Goal: Information Seeking & Learning: Learn about a topic

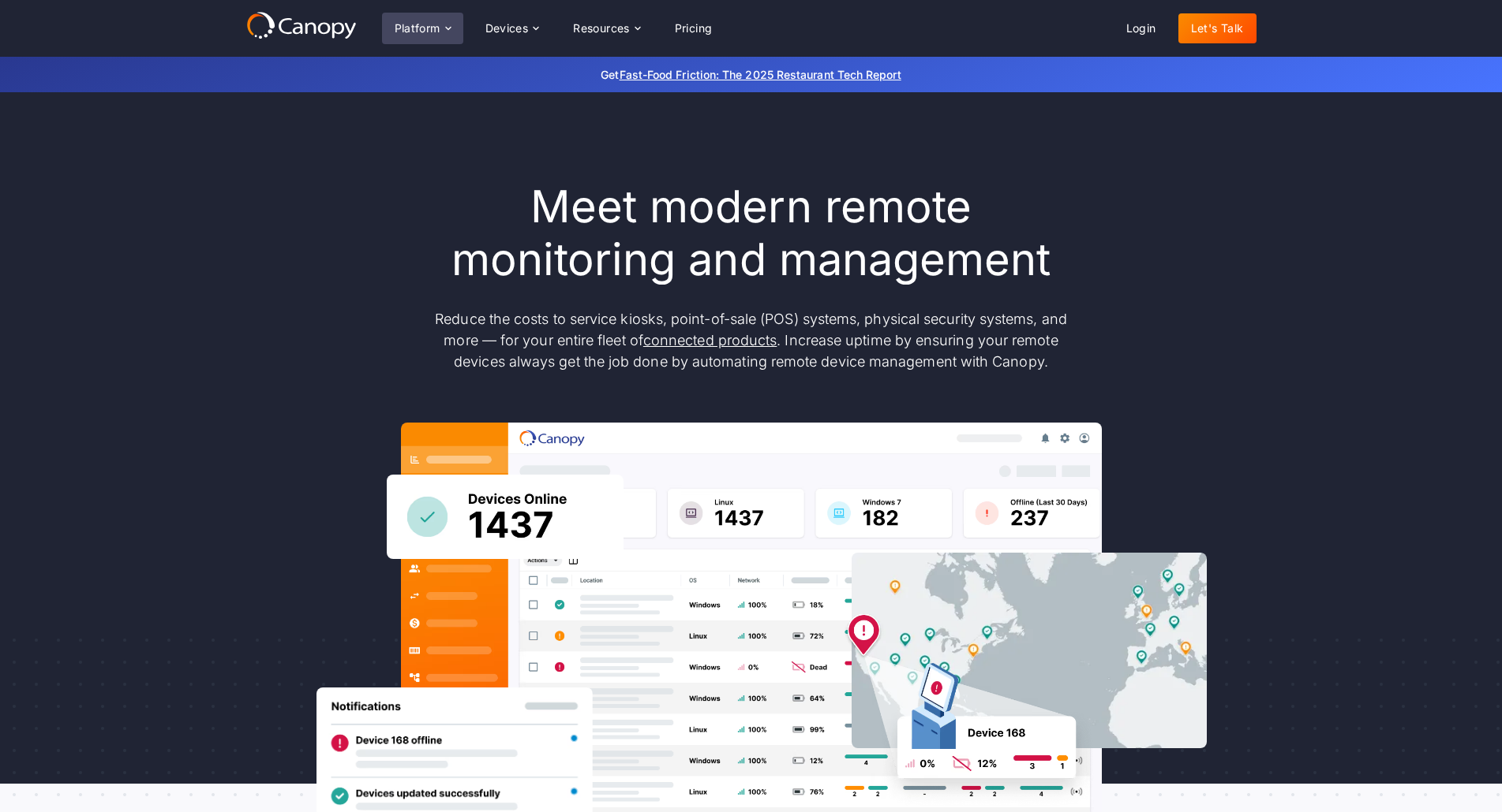
click at [411, 26] on div "Platform" at bounding box center [417, 29] width 46 height 12
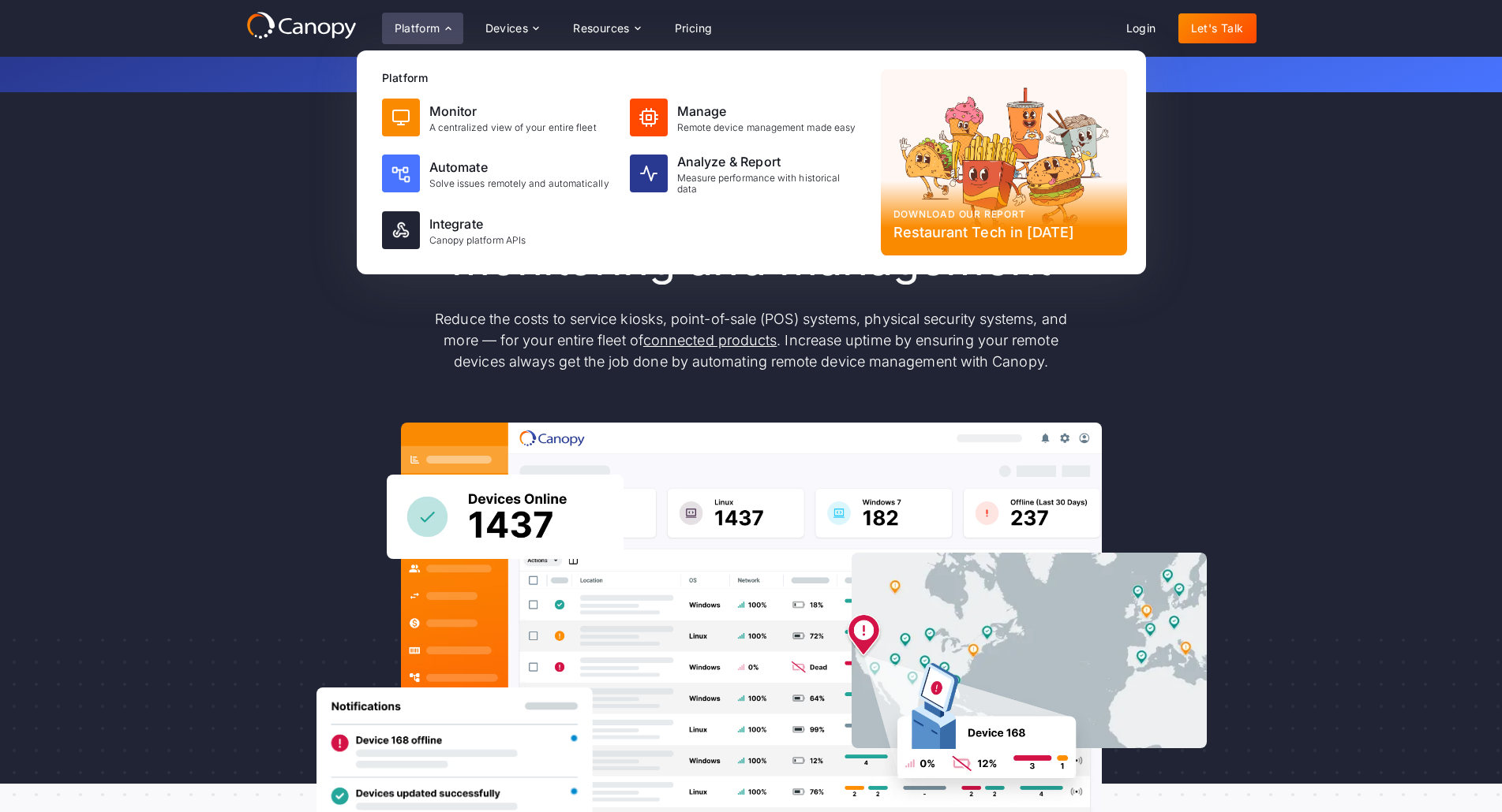
click at [989, 341] on p "Reduce the costs to service kiosks, point-of-sale (POS) systems, physical secur…" at bounding box center [751, 340] width 663 height 64
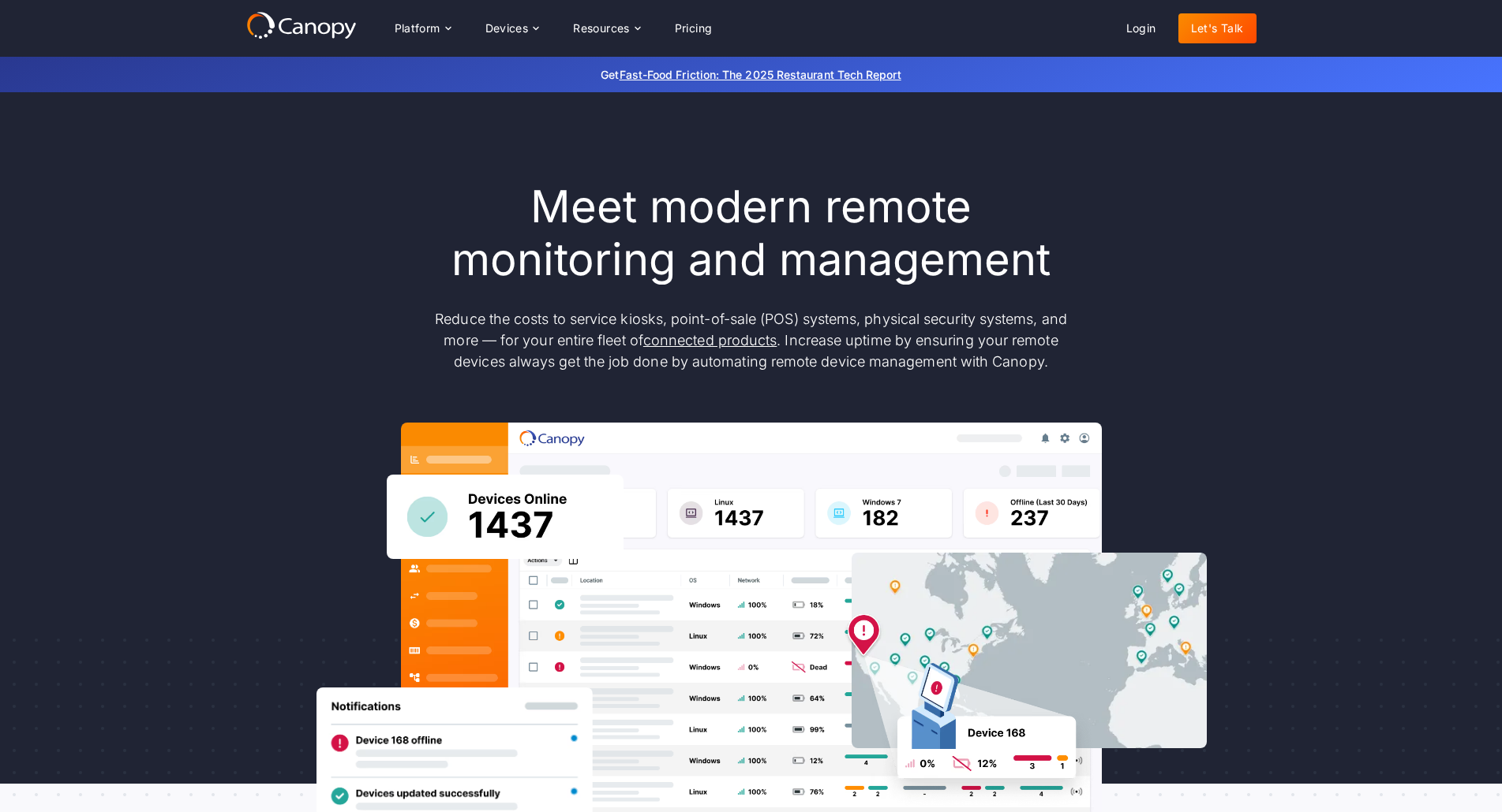
click at [694, 244] on h1 "Meet modern remote monitoring and management" at bounding box center [751, 233] width 663 height 105
click at [422, 34] on div "Platform" at bounding box center [417, 29] width 46 height 12
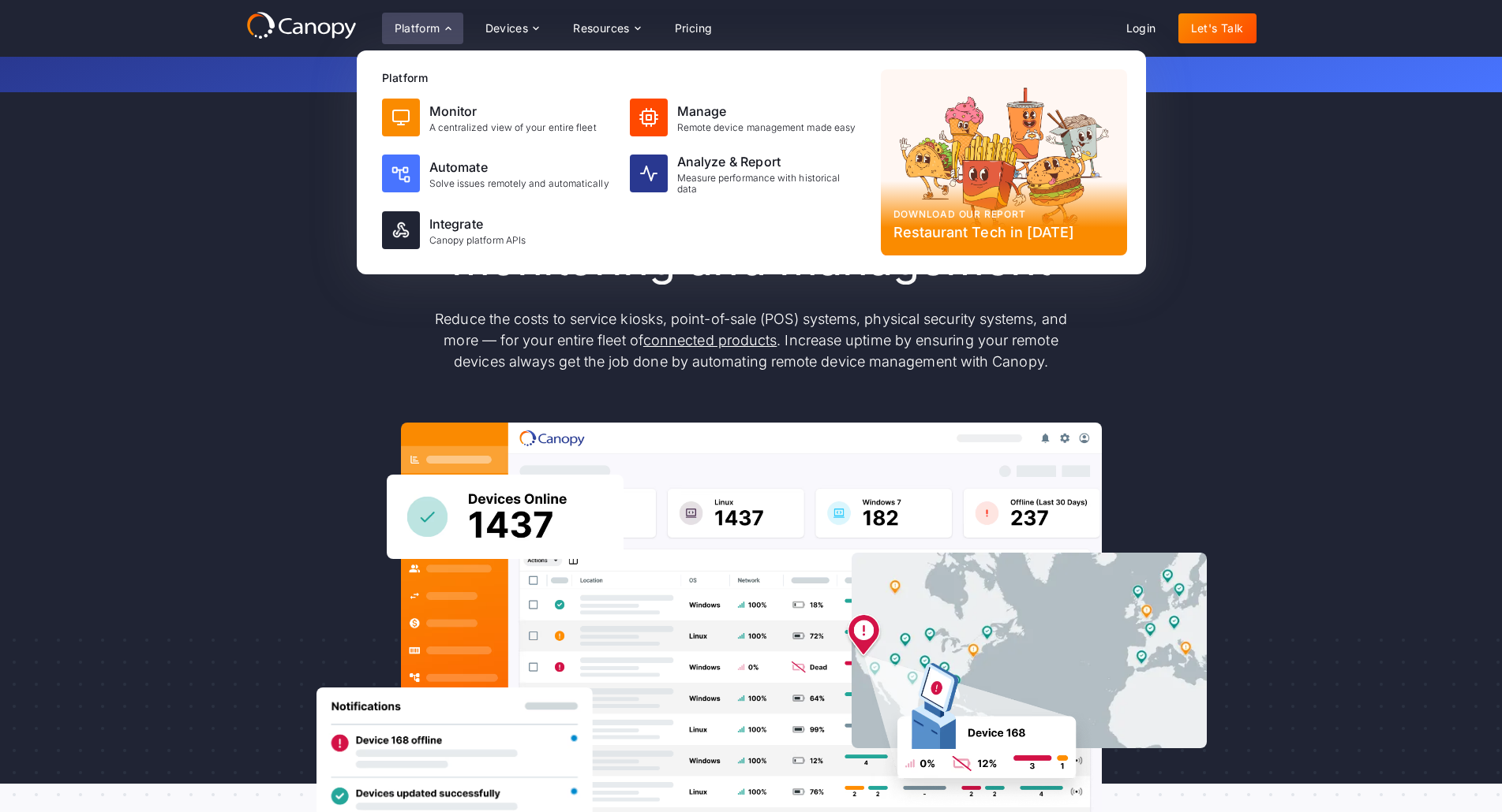
click at [333, 355] on div "Meet modern remote monitoring and management Reduce the costs to service kiosks…" at bounding box center [751, 517] width 1010 height 673
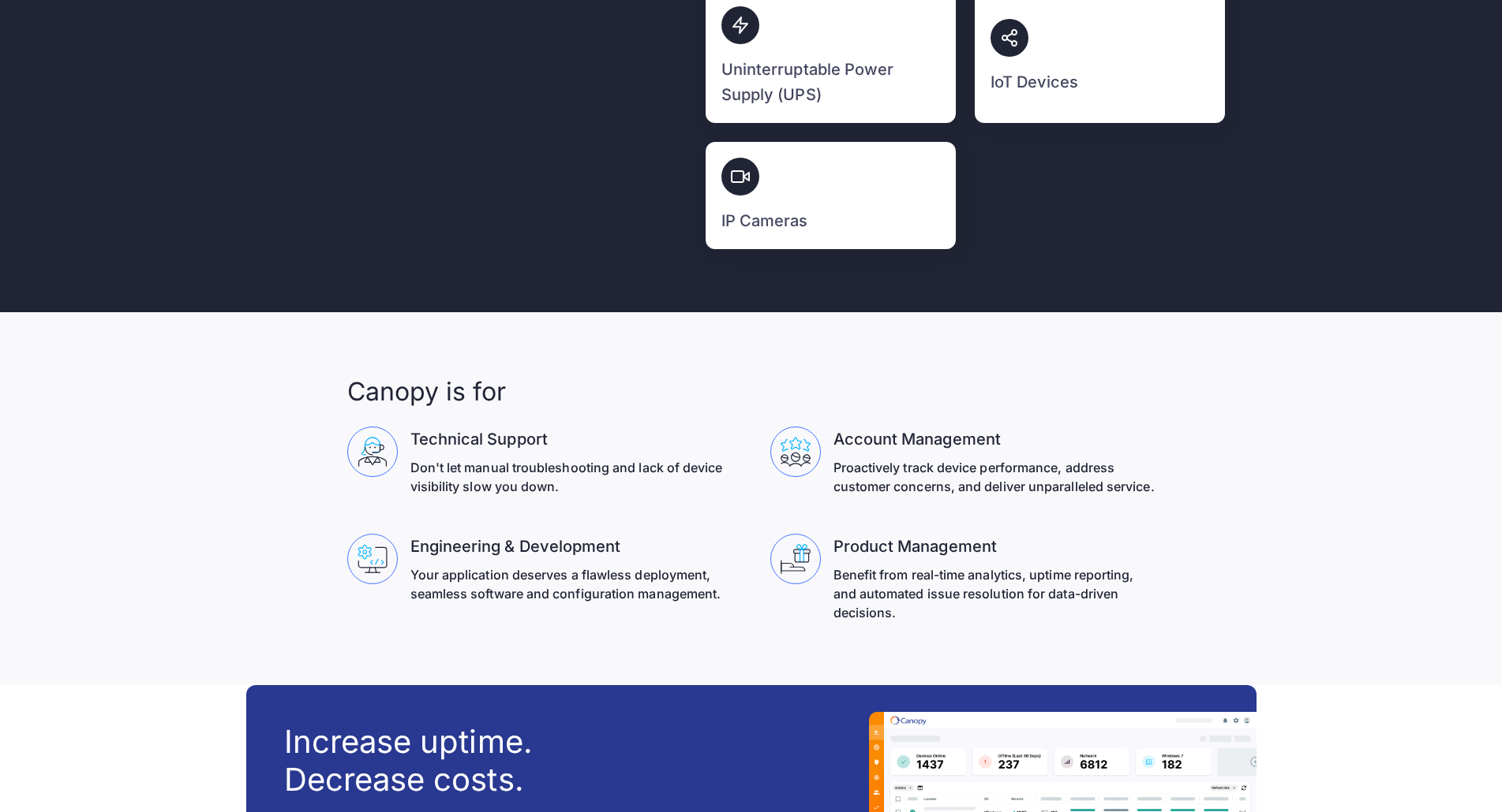
scroll to position [5063, 0]
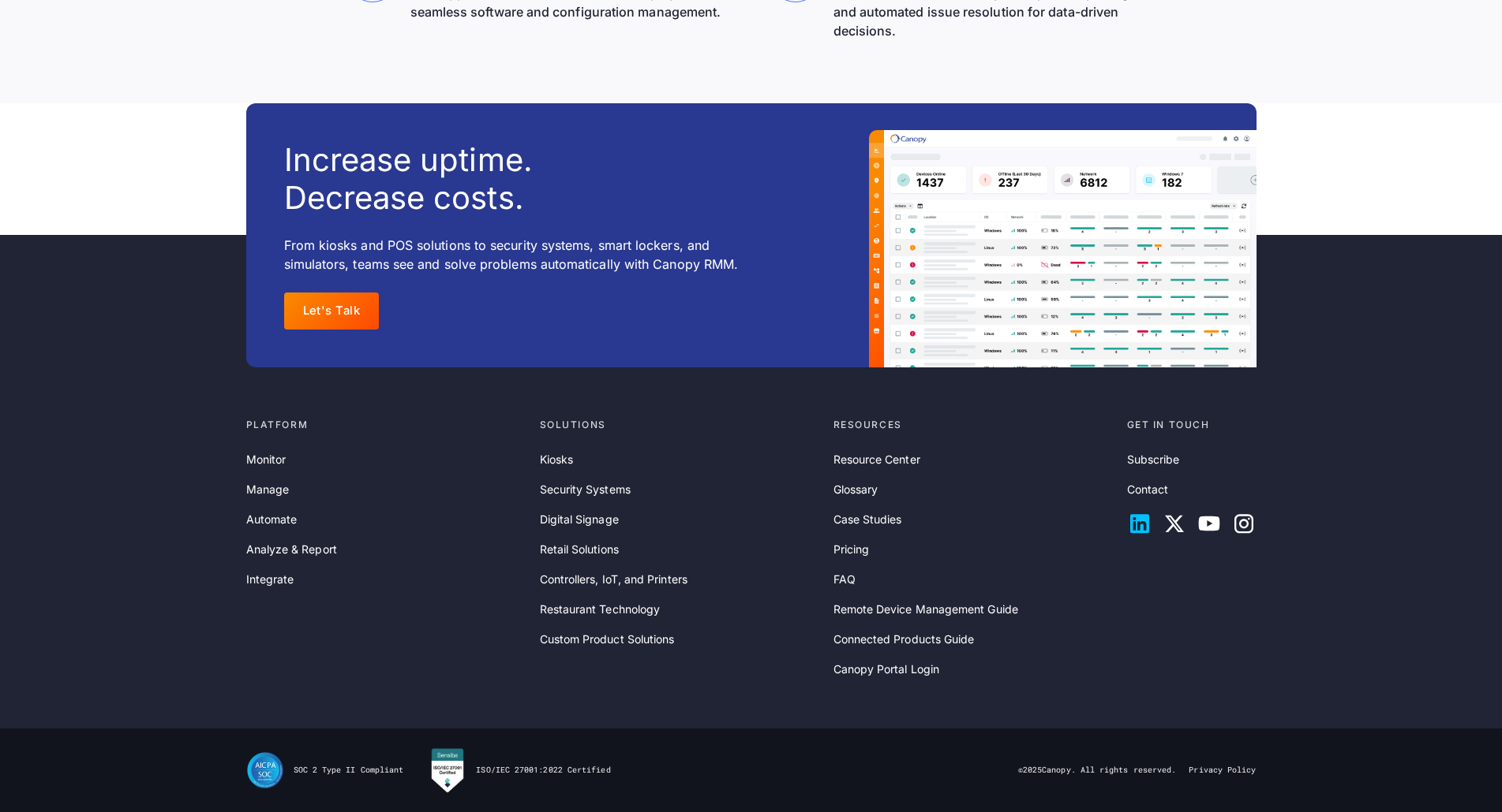
click at [1137, 526] on icon at bounding box center [1139, 523] width 25 height 25
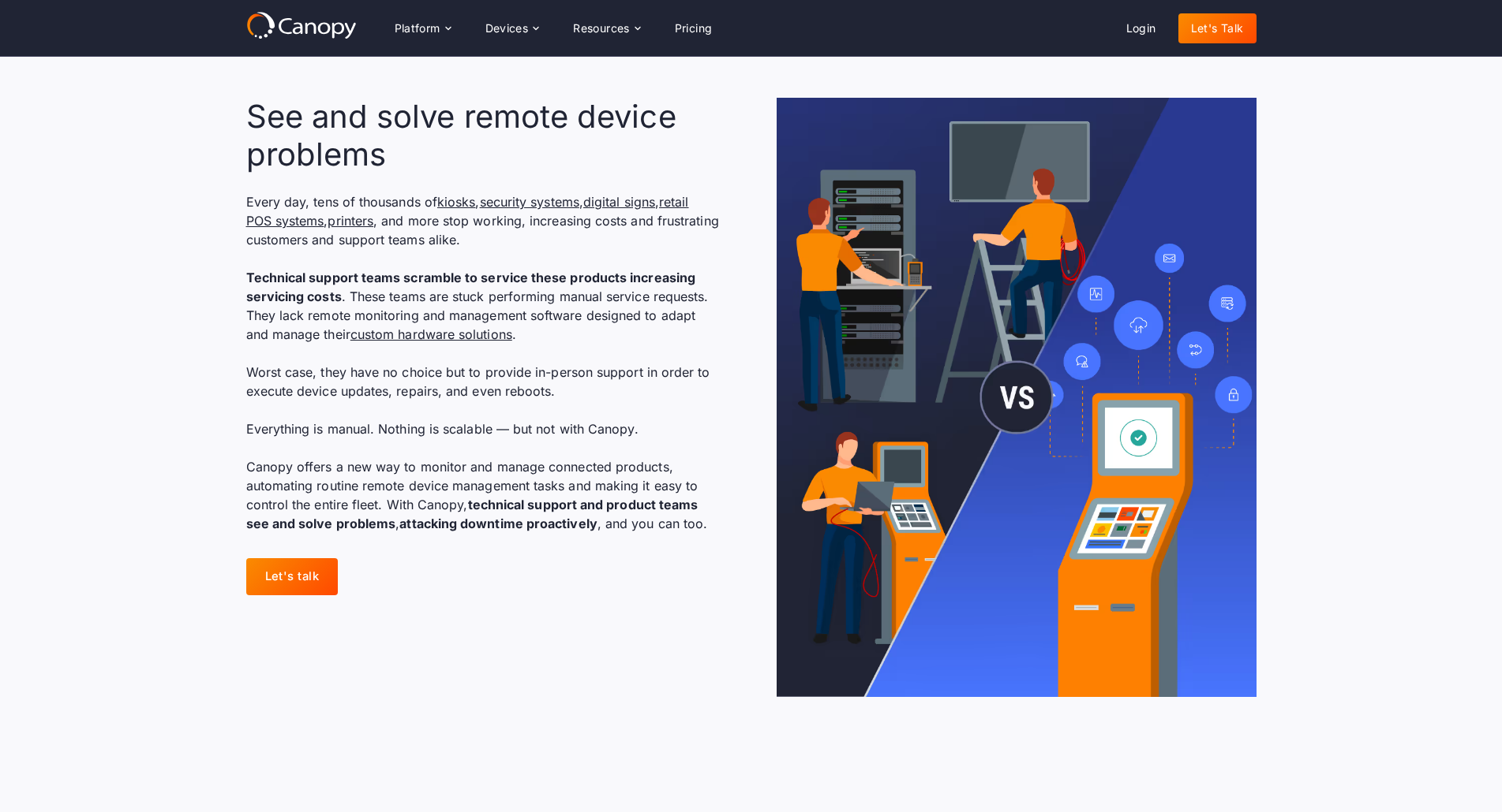
scroll to position [1040, 0]
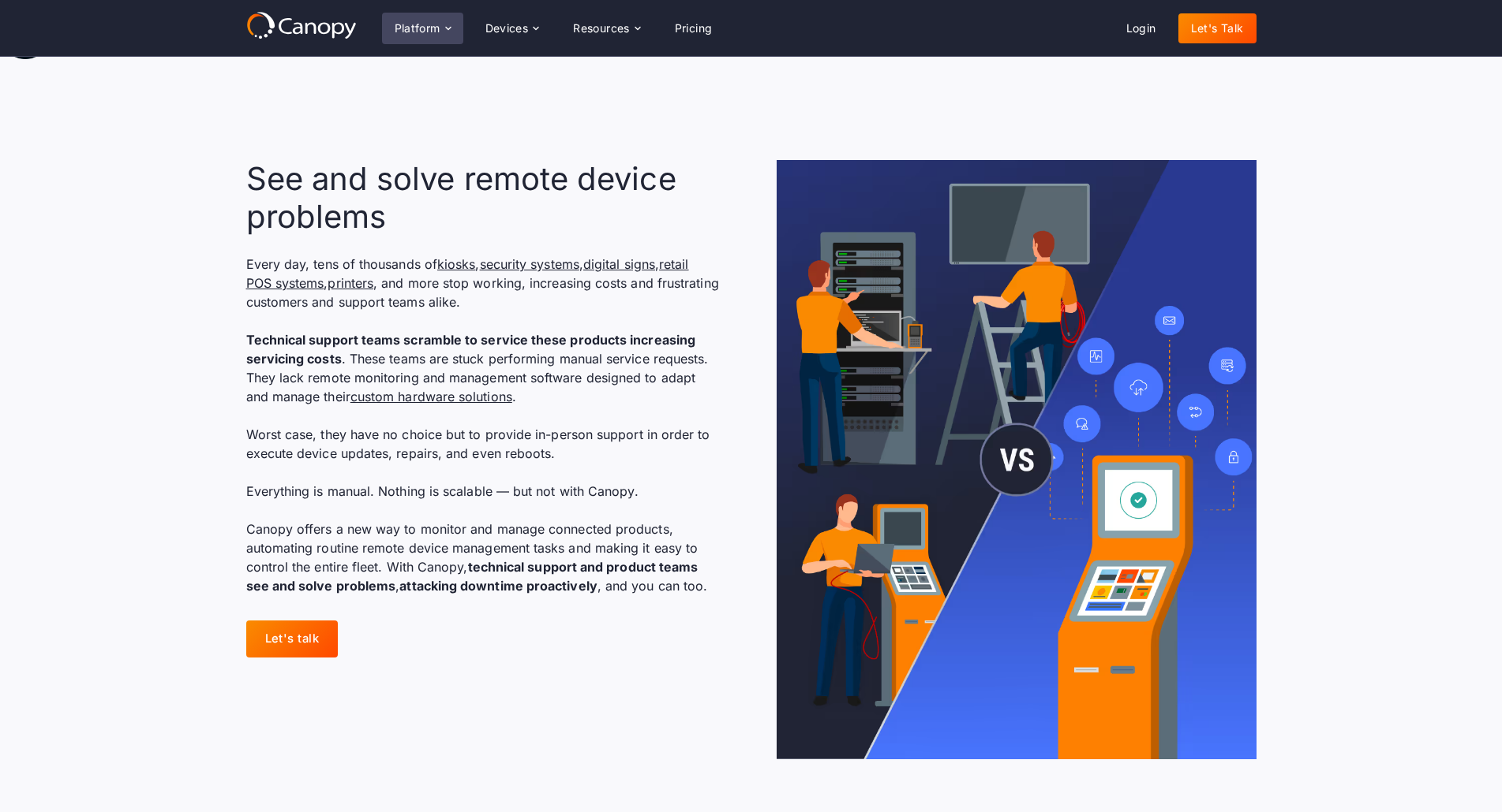
click at [434, 23] on div "Platform" at bounding box center [417, 29] width 46 height 12
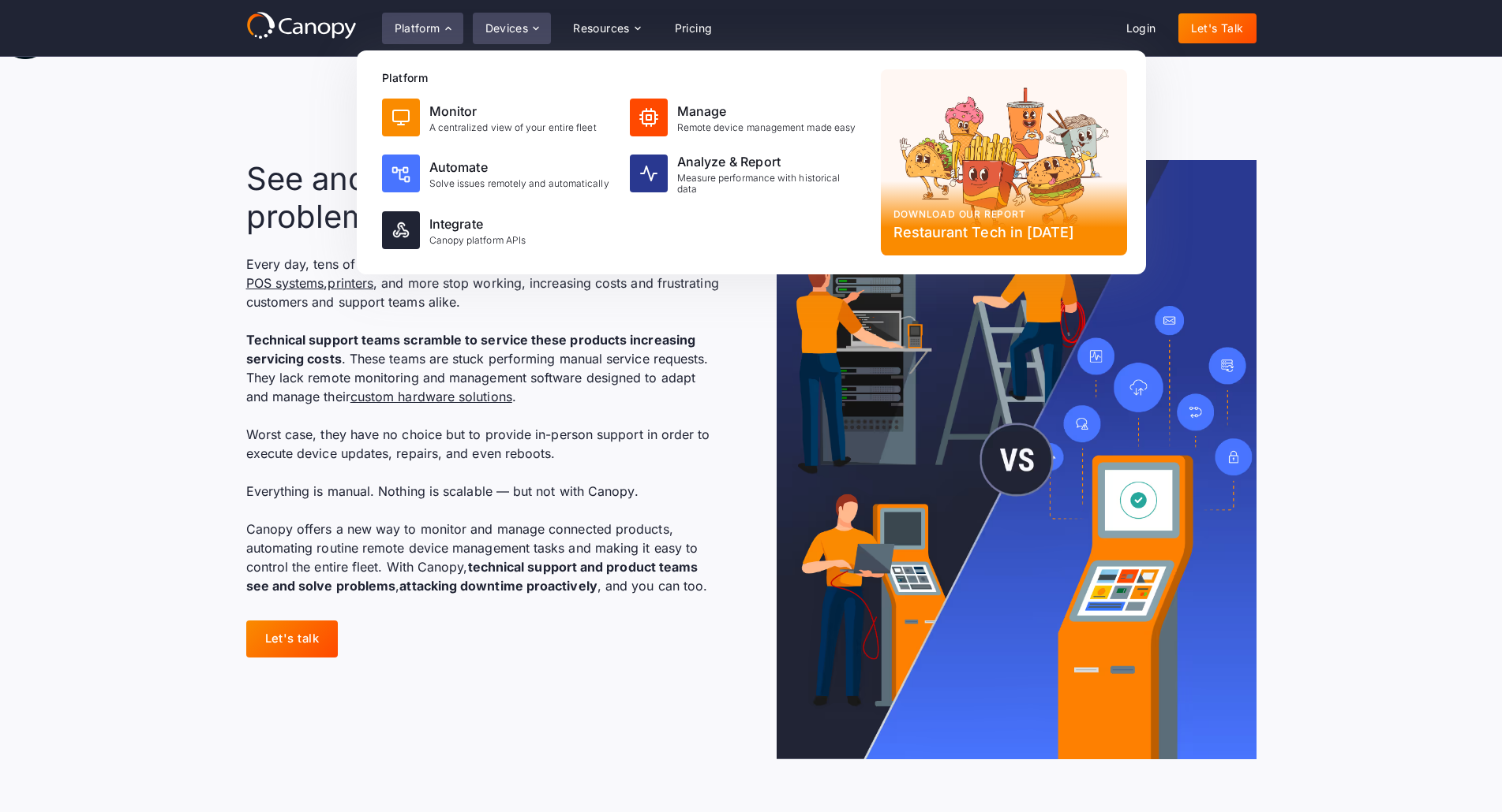
click at [528, 29] on div "Devices" at bounding box center [506, 29] width 43 height 12
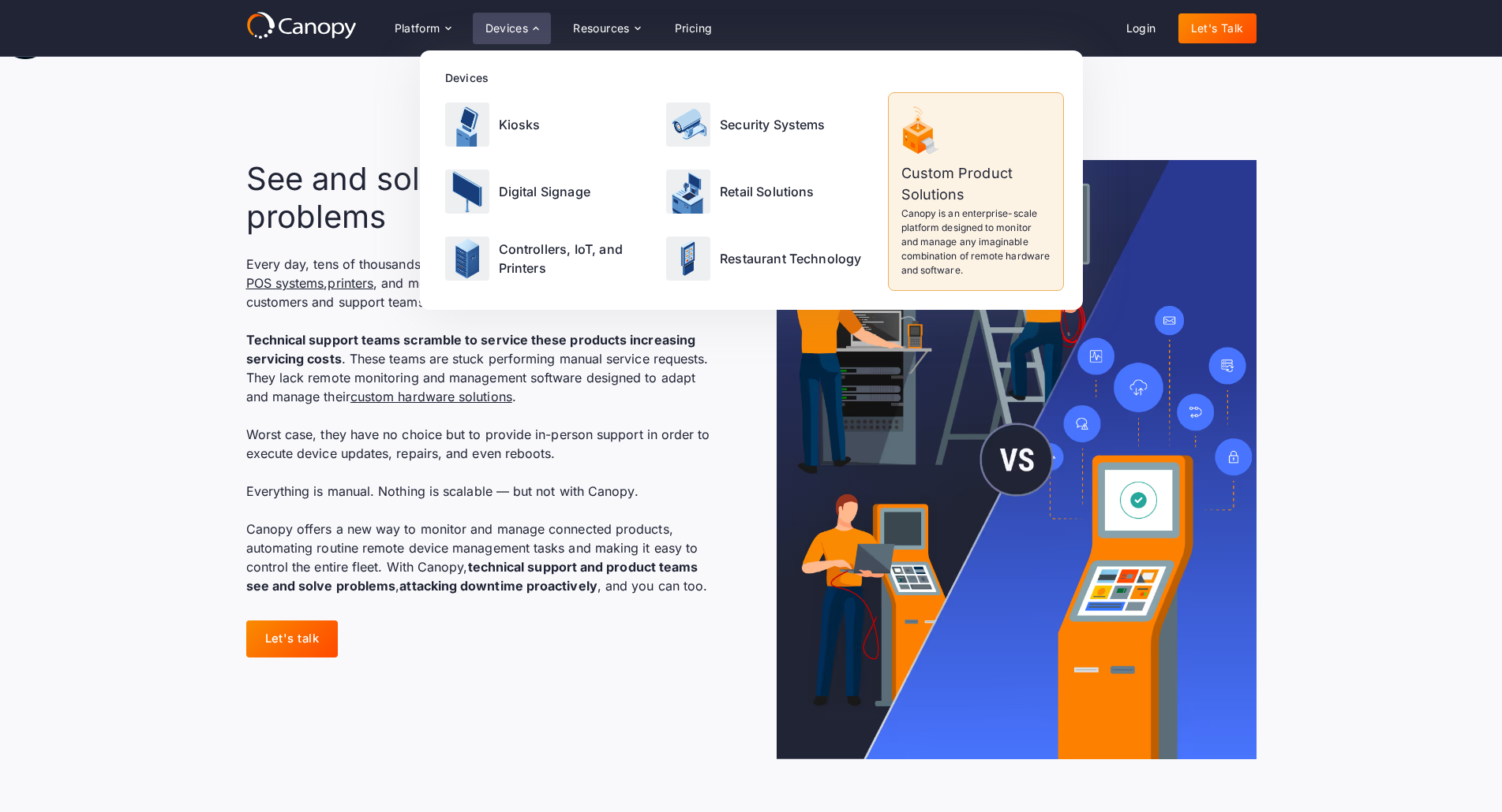
click at [342, 438] on p "Every day, tens of thousands of kiosks , security systems , digital signs , ret…" at bounding box center [483, 425] width 474 height 340
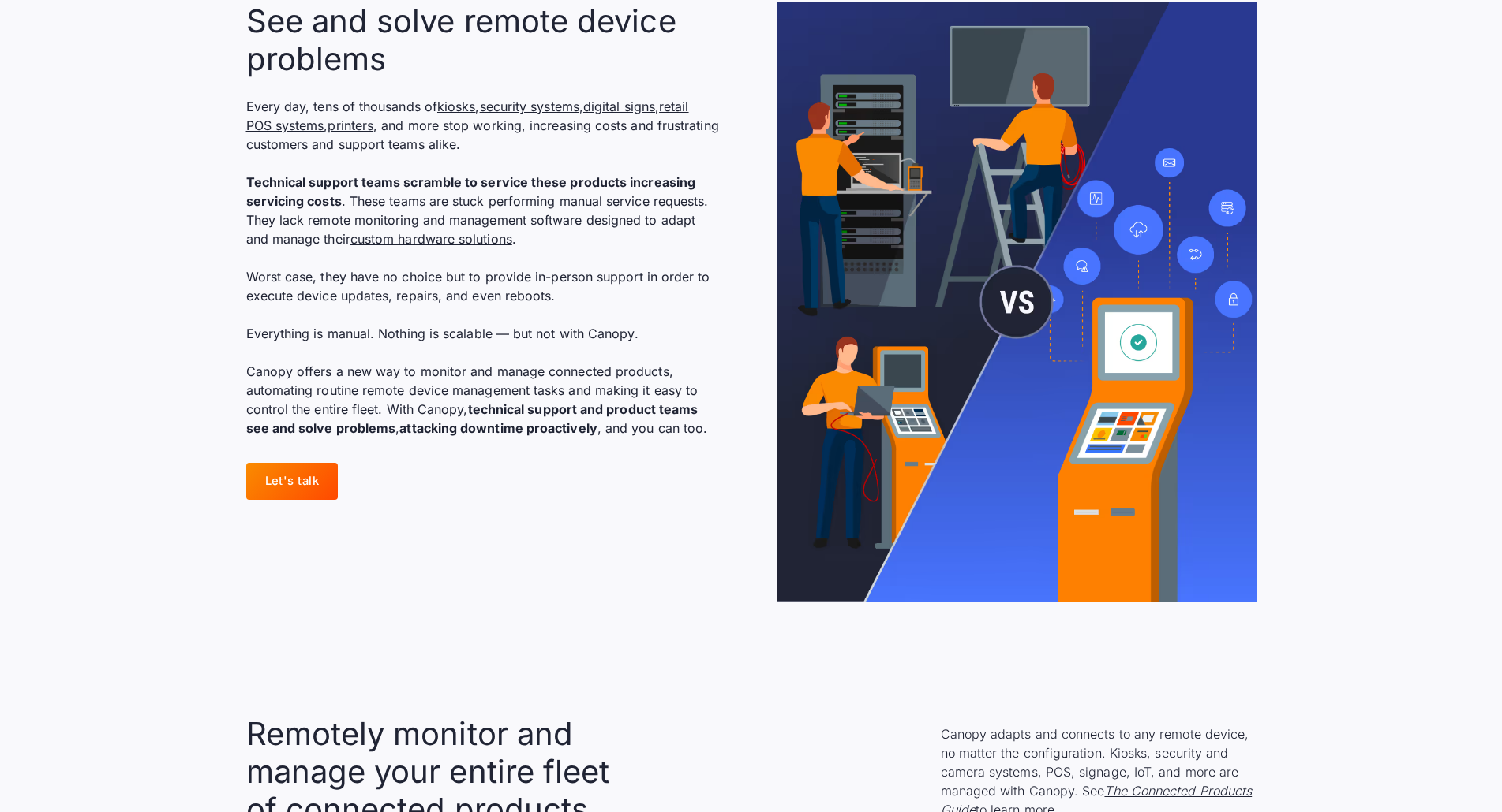
click at [260, 349] on p "Every day, tens of thousands of kiosks , security systems , digital signs , ret…" at bounding box center [483, 267] width 474 height 340
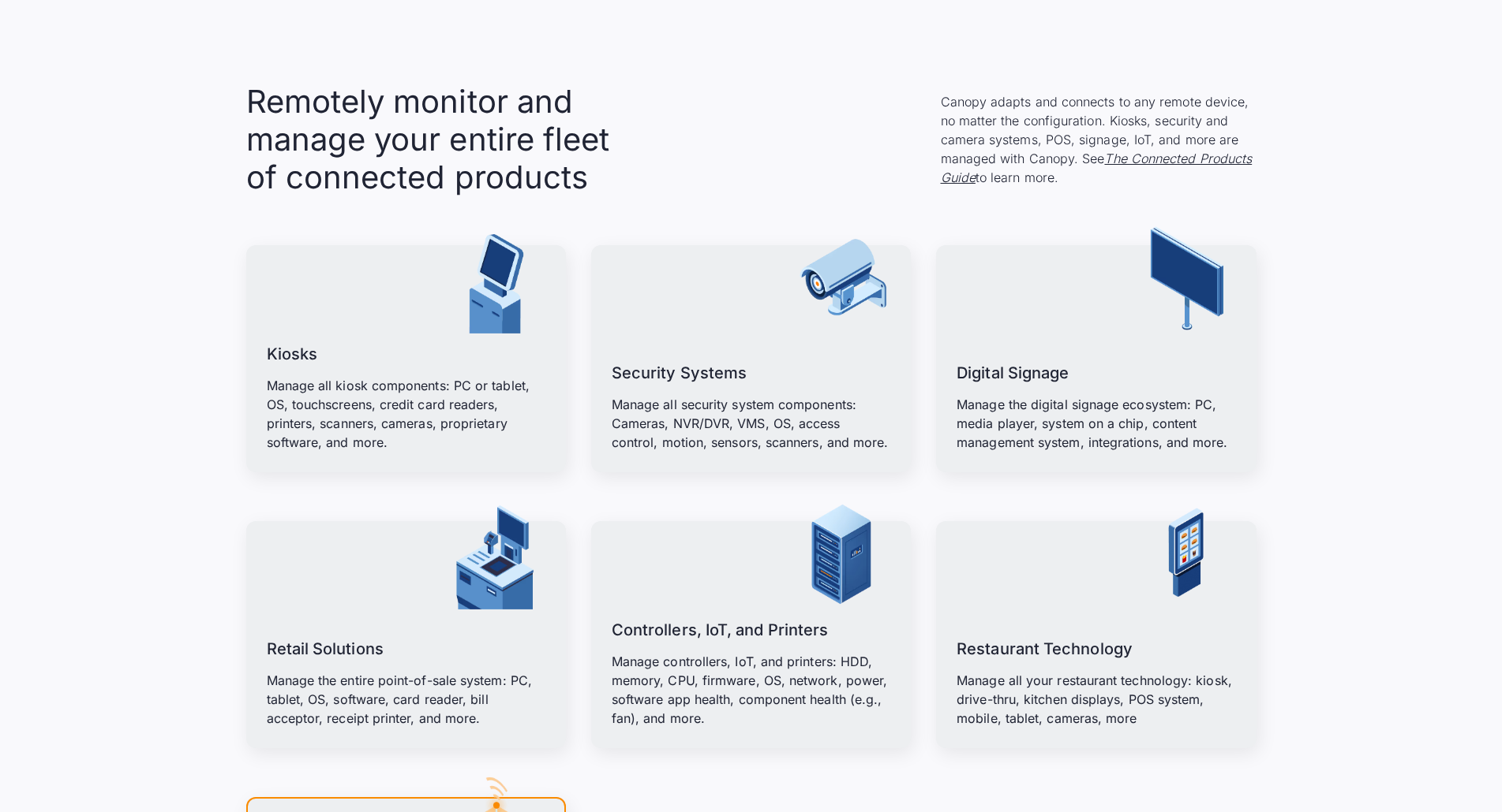
scroll to position [1908, 0]
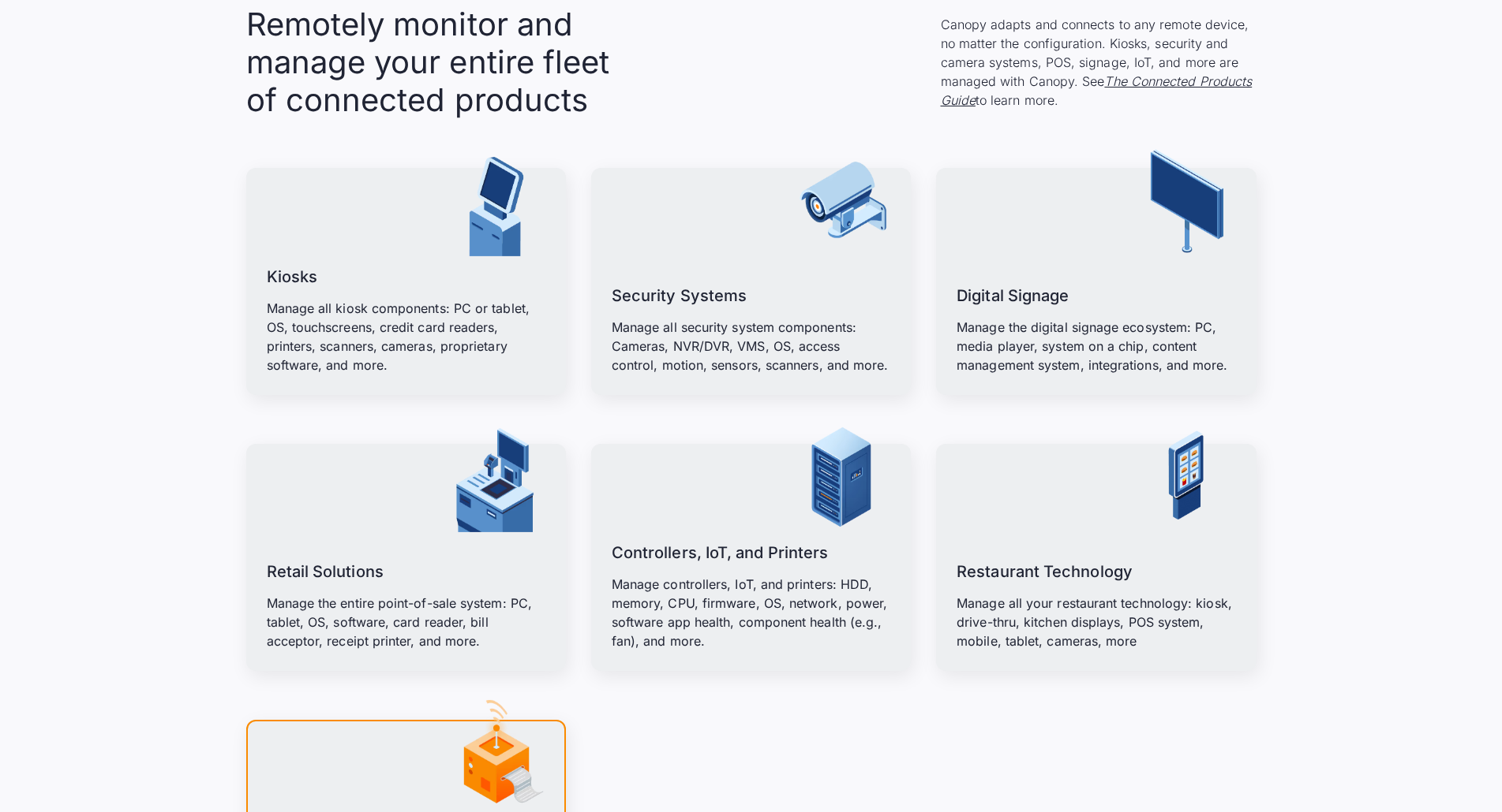
click at [228, 358] on section "Remotely monitor and manage your entire fleet of connected products Canopy adap…" at bounding box center [751, 467] width 1502 height 1049
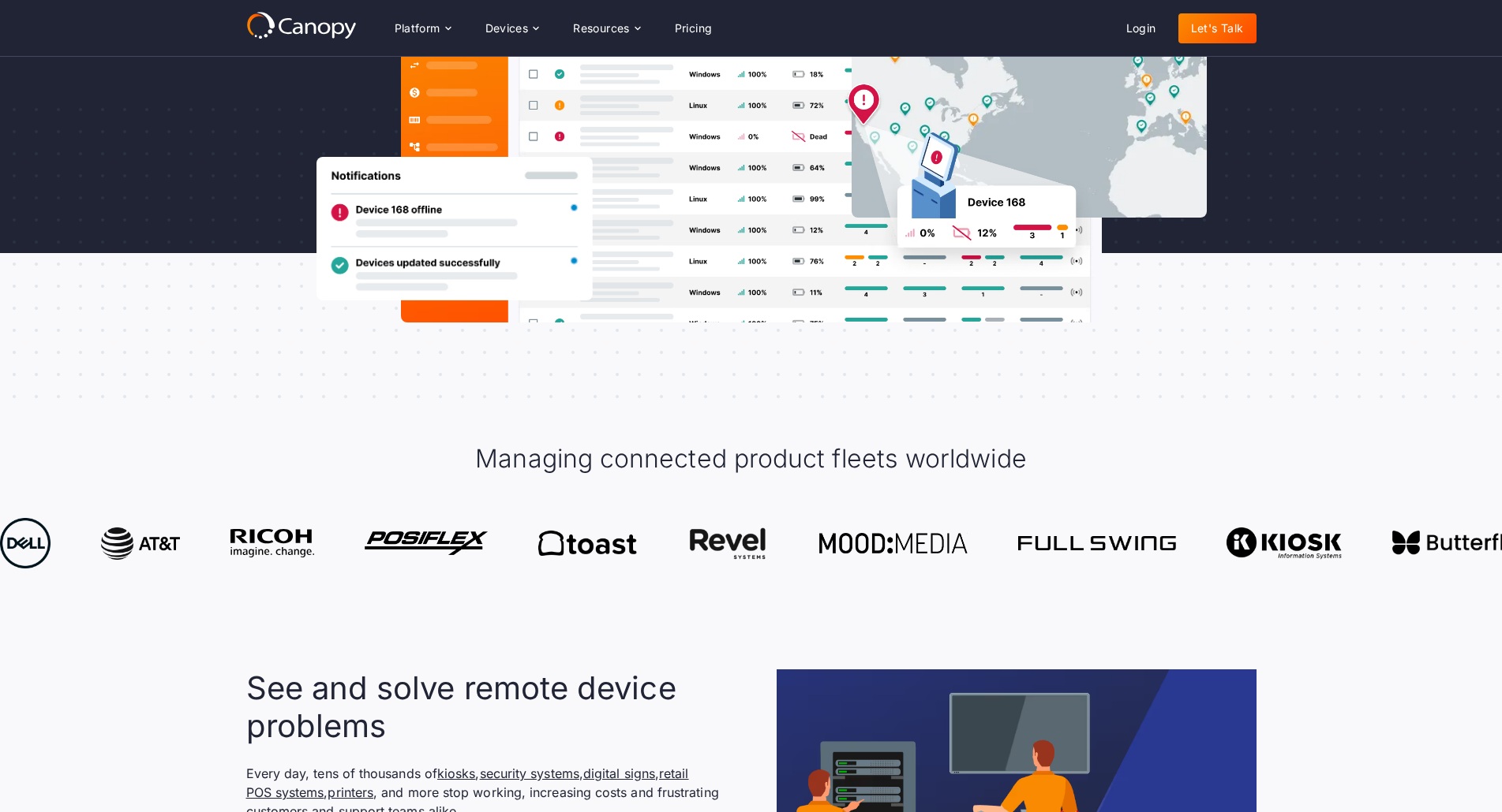
scroll to position [0, 0]
